Goal: Information Seeking & Learning: Learn about a topic

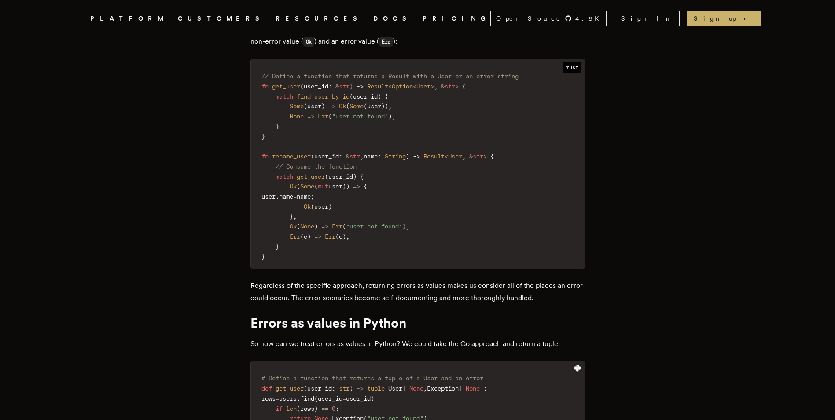
scroll to position [1849, 0]
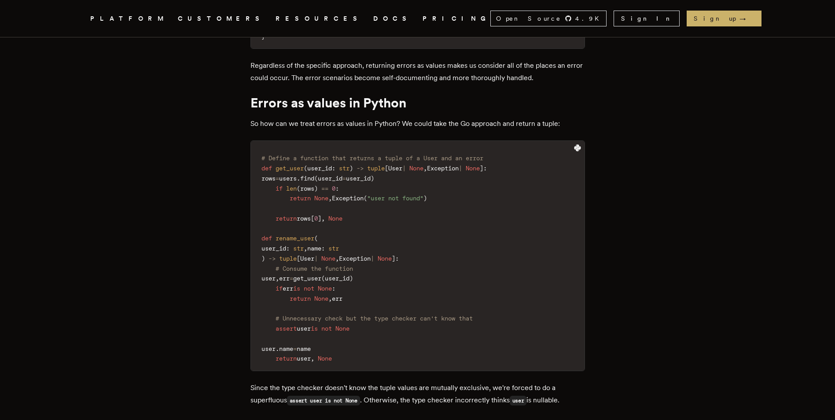
click at [327, 118] on p "So how can we treat errors as values in Python? We could take the Go approach a…" at bounding box center [418, 124] width 335 height 12
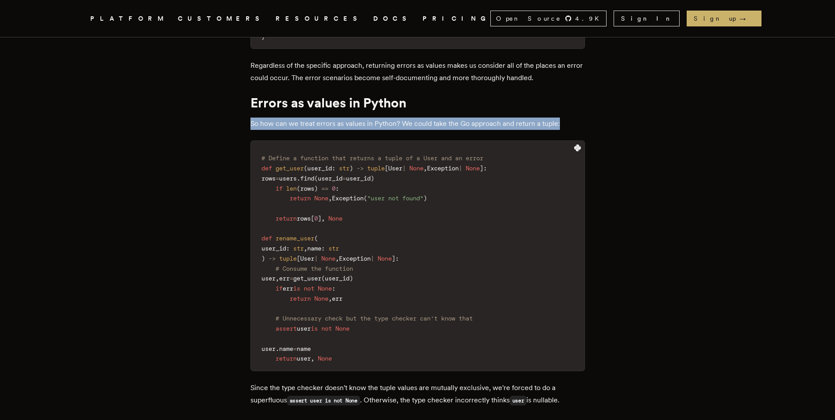
click at [327, 118] on p "So how can we treat errors as values in Python? We could take the Go approach a…" at bounding box center [418, 124] width 335 height 12
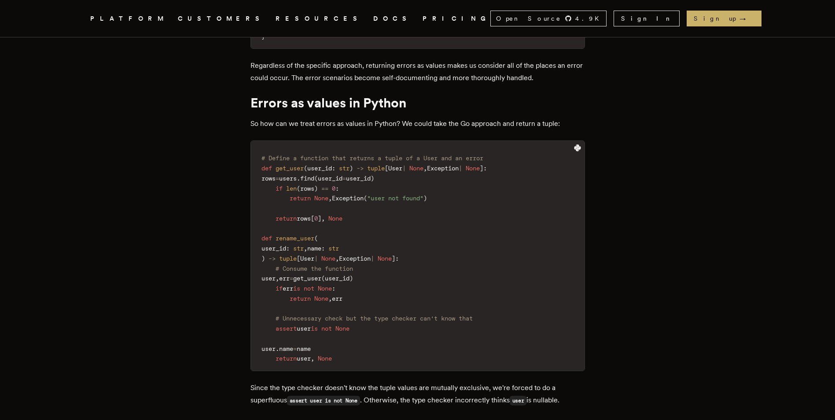
click at [327, 118] on p "So how can we treat errors as values in Python? We could take the Go approach a…" at bounding box center [418, 124] width 335 height 12
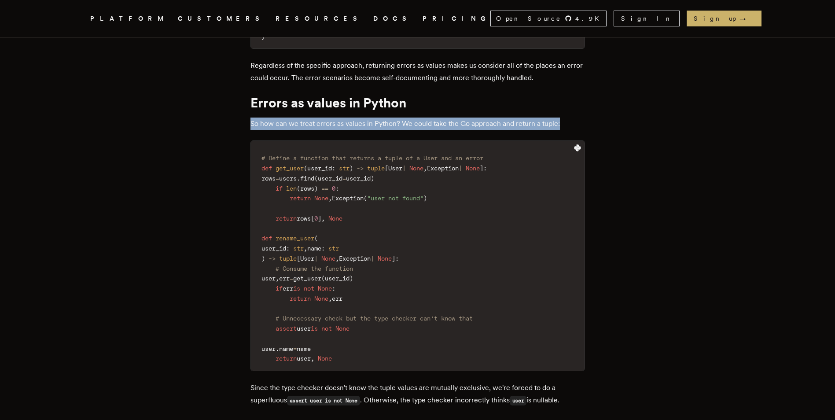
click at [327, 118] on p "So how can we treat errors as values in Python? We could take the Go approach a…" at bounding box center [418, 124] width 335 height 12
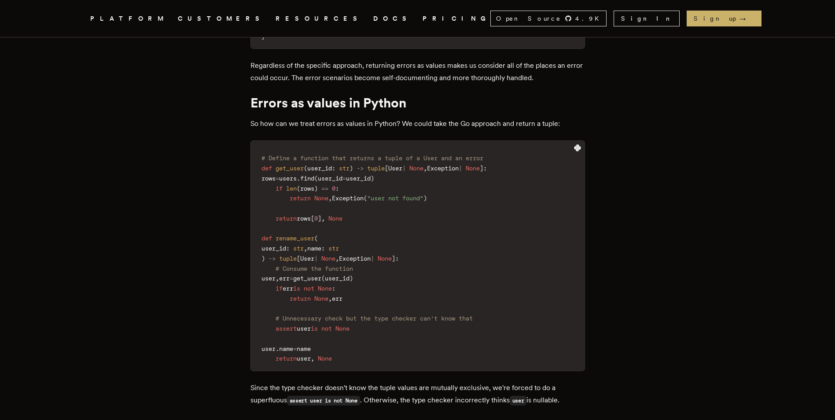
click at [327, 118] on p "So how can we treat errors as values in Python? We could take the Go approach a…" at bounding box center [418, 124] width 335 height 12
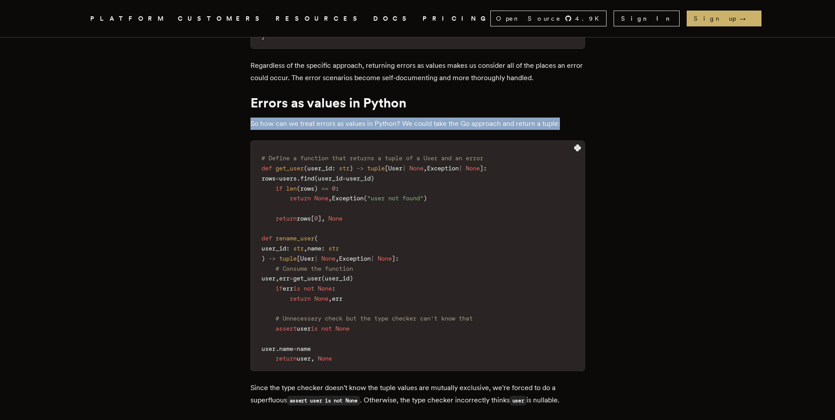
click at [327, 118] on p "So how can we treat errors as values in Python? We could take the Go approach a…" at bounding box center [418, 124] width 335 height 12
drag, startPoint x: 327, startPoint y: 90, endPoint x: 329, endPoint y: 85, distance: 5.2
click at [329, 118] on p "So how can we treat errors as values in Python? We could take the Go approach a…" at bounding box center [418, 124] width 335 height 12
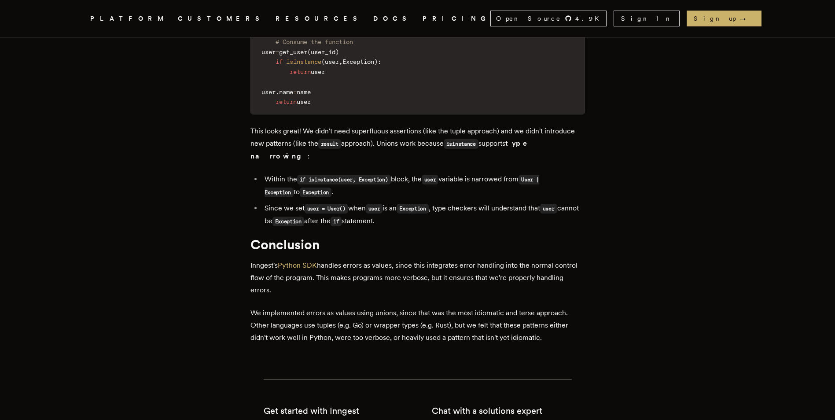
scroll to position [2818, 0]
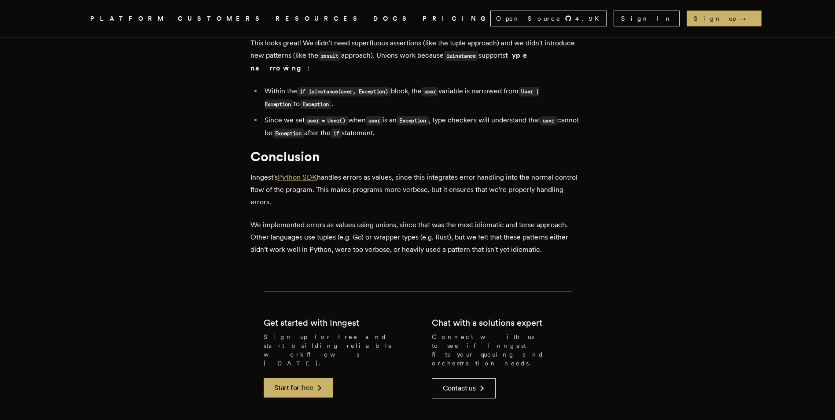
click at [304, 173] on link "Python SDK" at bounding box center [297, 177] width 39 height 8
